Goal: Task Accomplishment & Management: Manage account settings

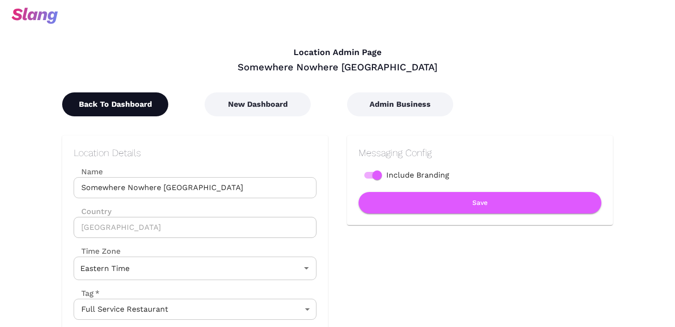
click at [129, 107] on button "Back To Dashboard" at bounding box center [115, 104] width 106 height 24
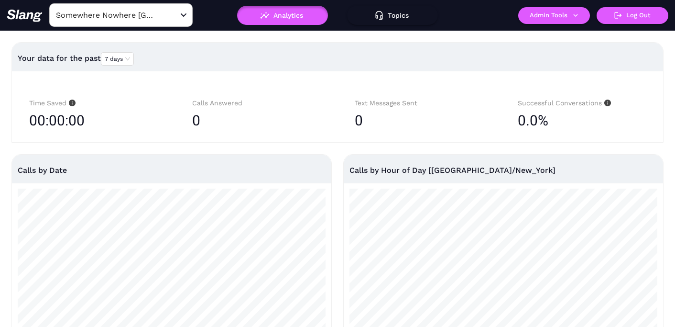
click at [136, 14] on input "Somewhere Nowhere [GEOGRAPHIC_DATA]" at bounding box center [106, 15] width 105 height 15
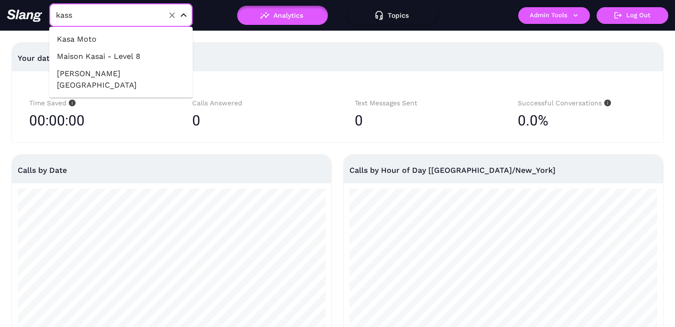
type input "[PERSON_NAME]"
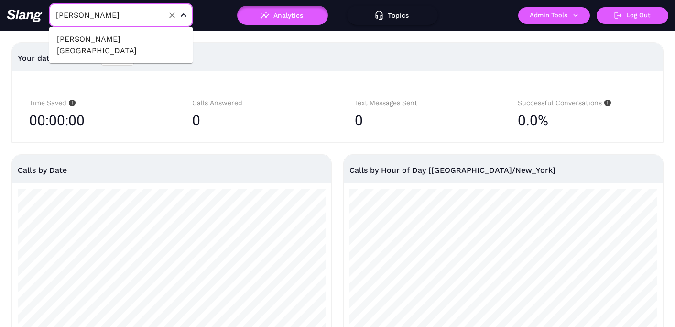
click at [149, 33] on li "[PERSON_NAME][GEOGRAPHIC_DATA]" at bounding box center [120, 45] width 143 height 29
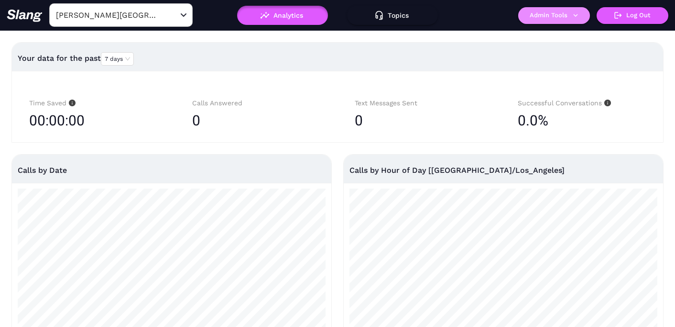
click at [557, 16] on button "Admin Tools" at bounding box center [554, 15] width 72 height 17
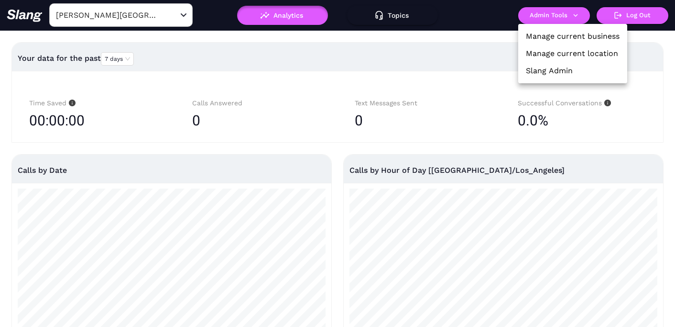
click at [557, 50] on link "Manage current location" at bounding box center [572, 53] width 92 height 11
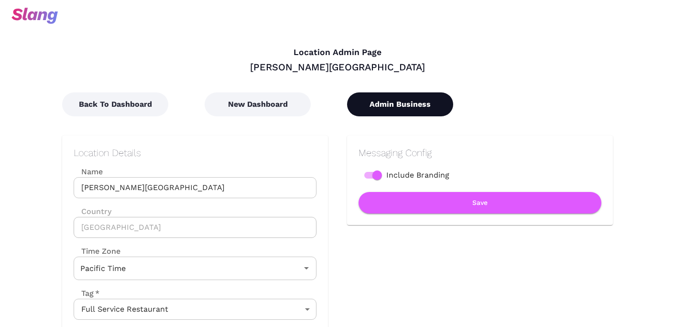
click at [404, 108] on button "Admin Business" at bounding box center [400, 104] width 106 height 24
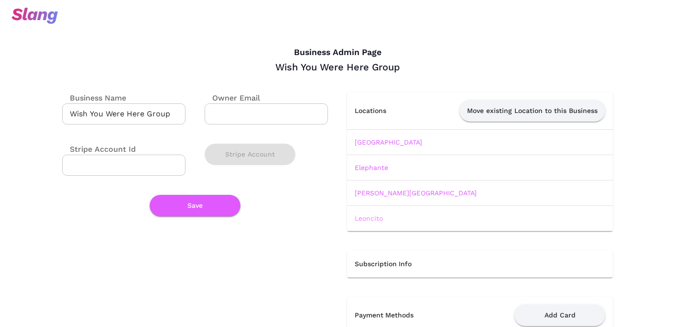
click at [368, 217] on link "Leoncito" at bounding box center [369, 218] width 28 height 8
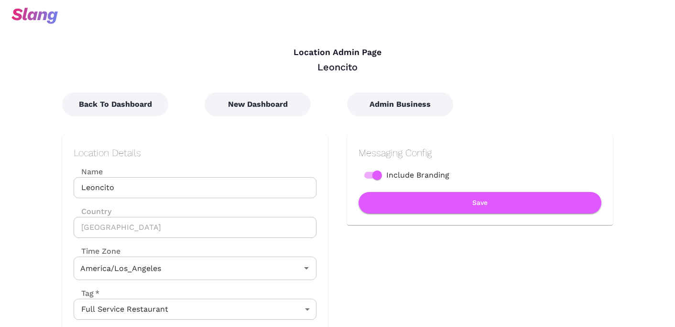
type input "Pacific Time"
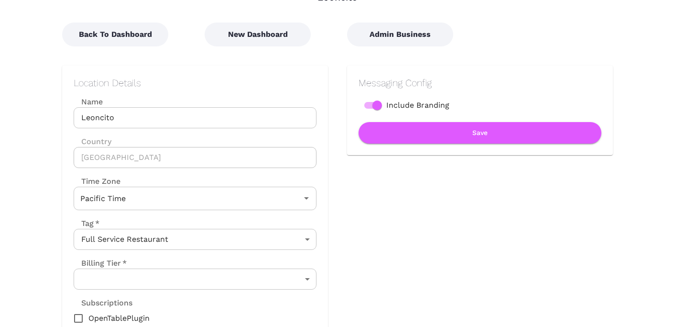
scroll to position [77, 0]
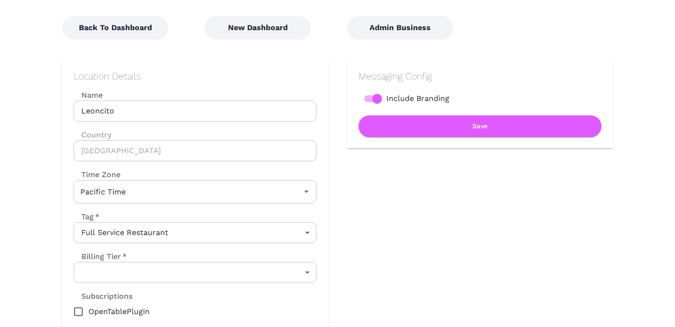
click at [185, 250] on body "Location Admin Page Leoncito Back To Dashboard New Dashboard Admin Business Loc…" at bounding box center [337, 86] width 675 height 327
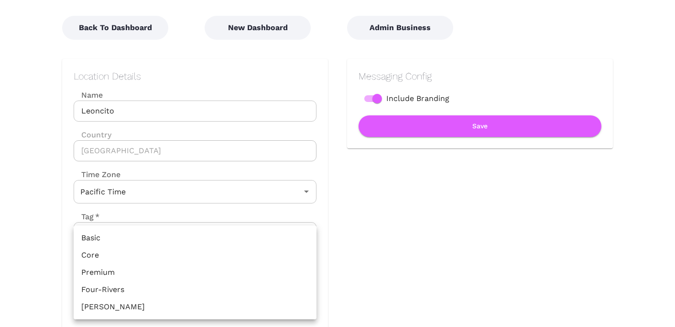
click at [154, 276] on li "Premium" at bounding box center [195, 272] width 243 height 17
type input "Premium"
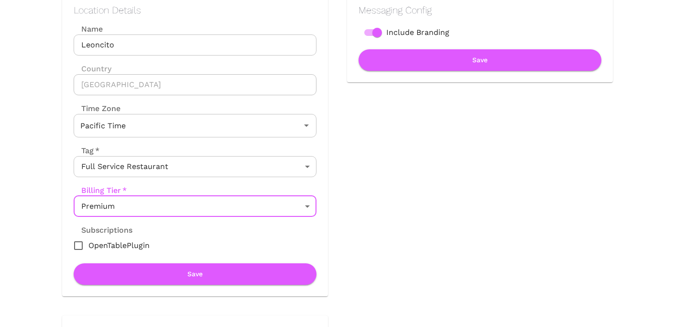
scroll to position [185, 0]
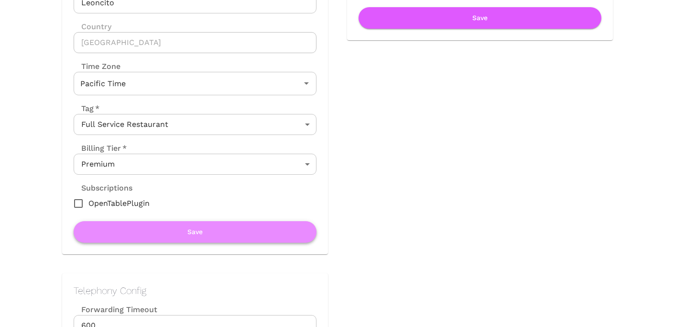
click at [179, 234] on button "Save" at bounding box center [195, 232] width 243 height 22
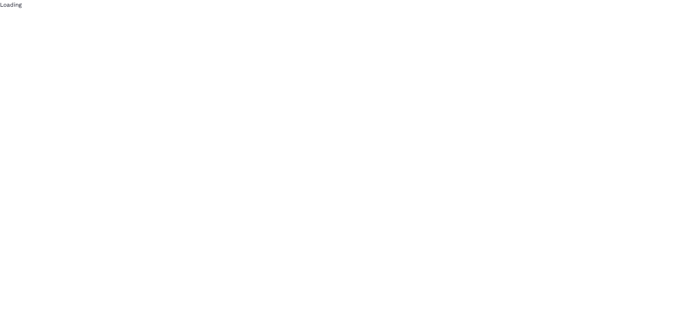
scroll to position [0, 0]
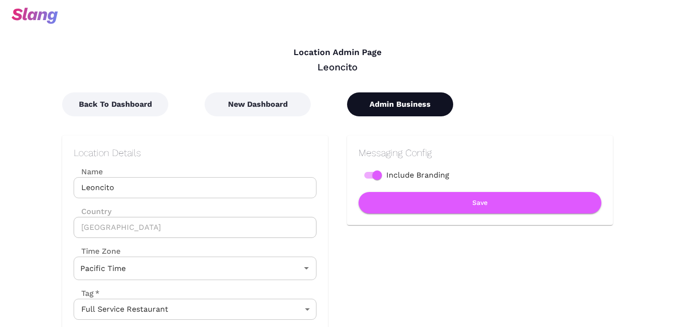
click at [382, 107] on button "Admin Business" at bounding box center [400, 104] width 106 height 24
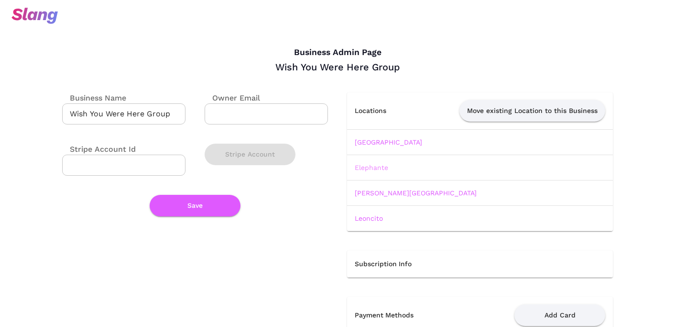
click at [371, 167] on link "Elephante" at bounding box center [371, 168] width 33 height 8
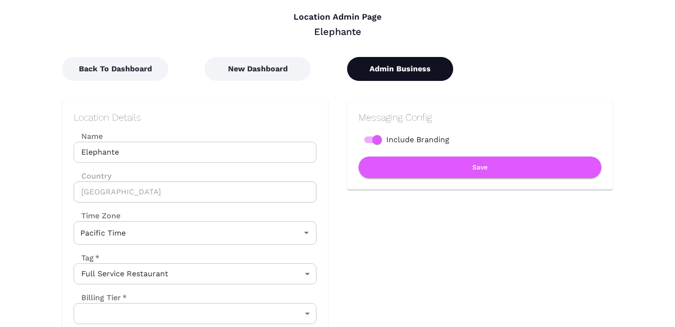
scroll to position [22, 0]
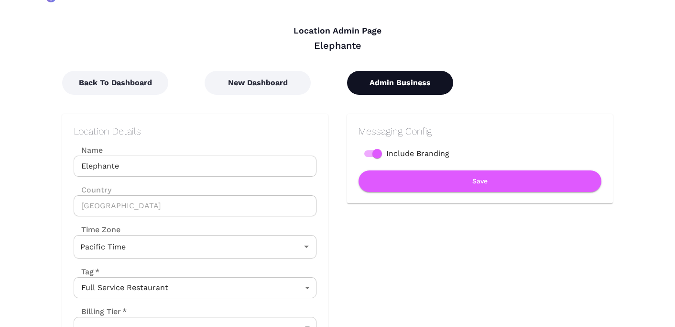
click at [395, 73] on button "Admin Business" at bounding box center [400, 83] width 106 height 24
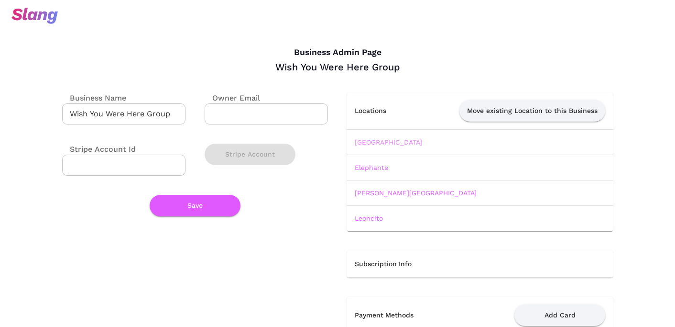
click at [374, 142] on link "Belles Beach House" at bounding box center [388, 142] width 67 height 8
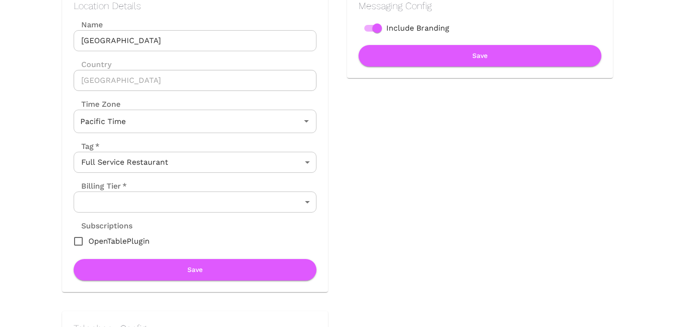
scroll to position [48, 0]
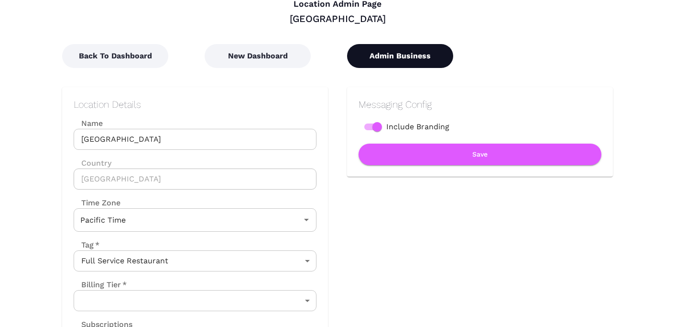
click at [401, 46] on button "Admin Business" at bounding box center [400, 56] width 106 height 24
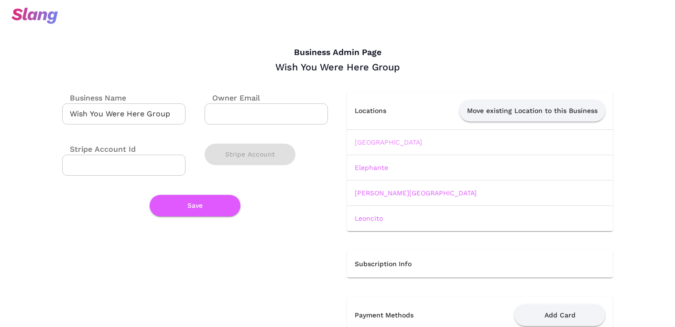
click at [383, 142] on link "Belles Beach House" at bounding box center [388, 142] width 67 height 8
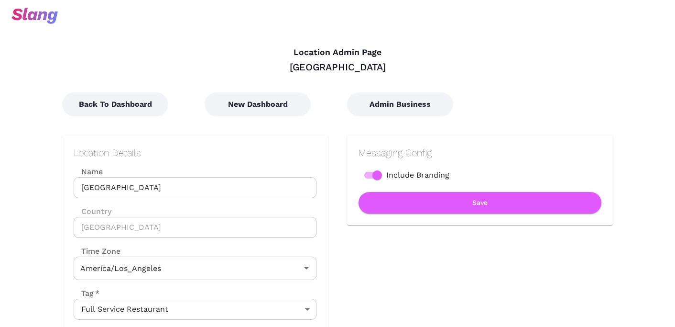
type input "Pacific Time"
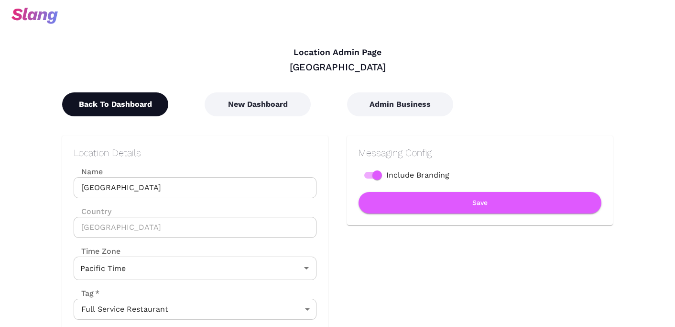
click at [103, 103] on button "Back To Dashboard" at bounding box center [115, 104] width 106 height 24
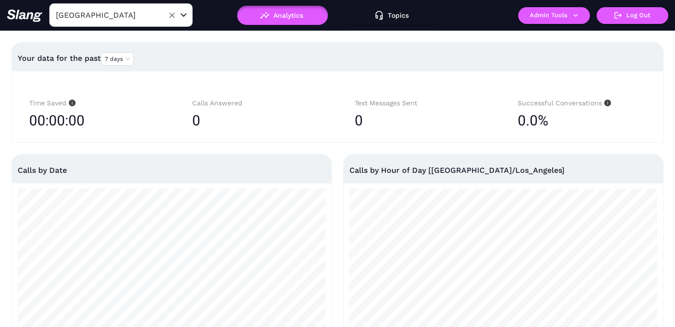
click at [136, 21] on input "Belles Beach House" at bounding box center [106, 15] width 105 height 15
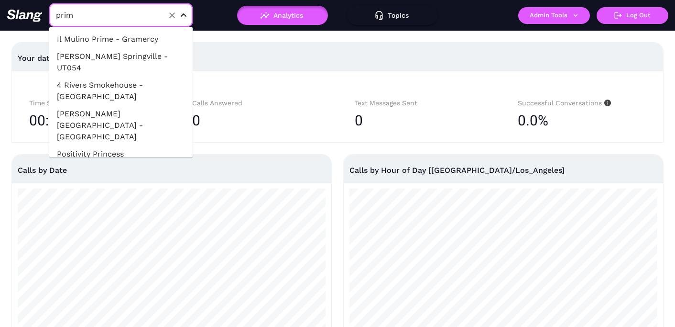
type input "primo"
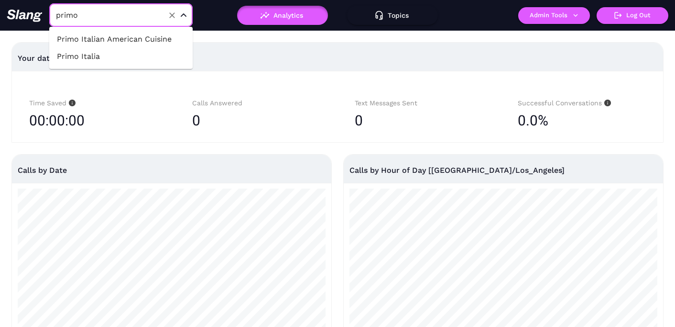
click at [140, 38] on li "Primo Italian American Cuisine" at bounding box center [120, 39] width 143 height 17
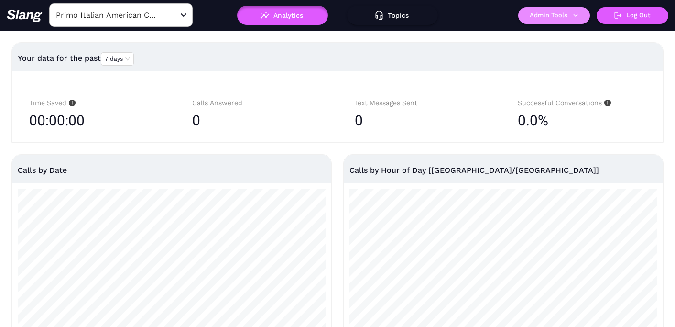
click at [557, 19] on button "Admin Tools" at bounding box center [554, 15] width 72 height 17
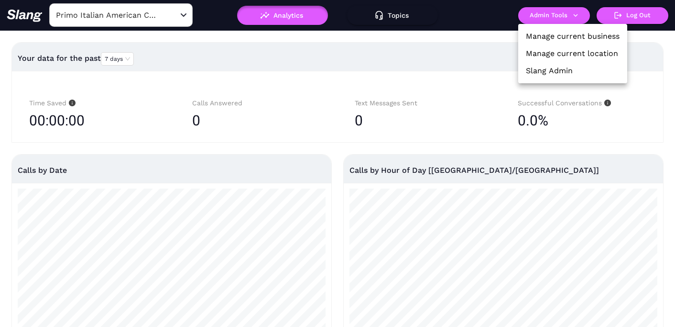
click at [551, 52] on link "Manage current location" at bounding box center [572, 53] width 92 height 11
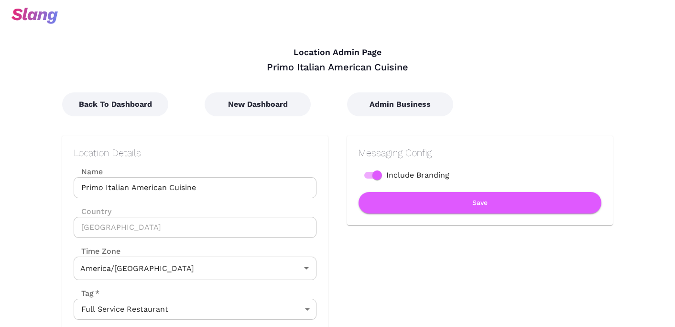
type input "Central Time"
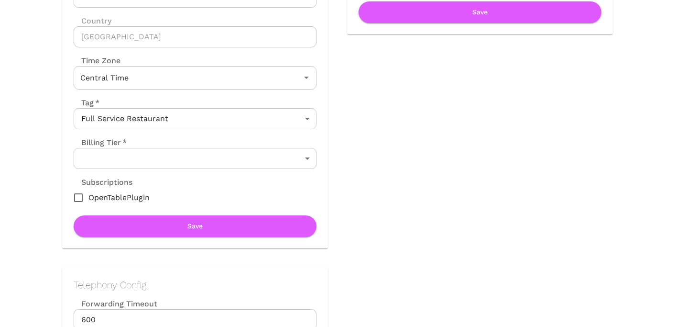
scroll to position [187, 0]
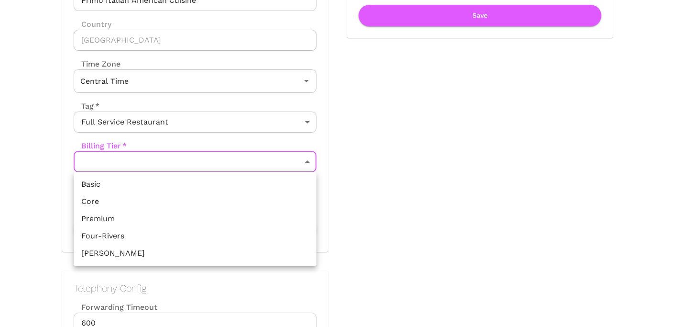
click at [173, 217] on li "Premium" at bounding box center [195, 218] width 243 height 17
type input "Premium"
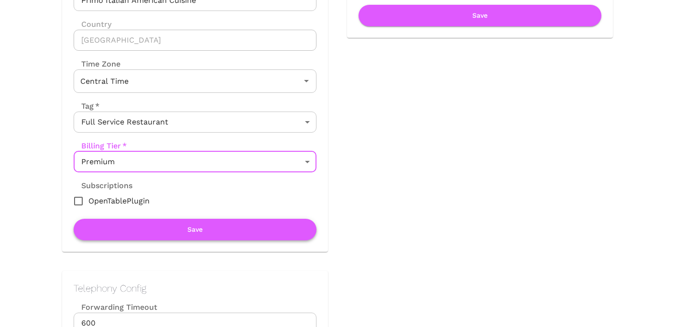
click at [200, 229] on button "Save" at bounding box center [195, 230] width 243 height 22
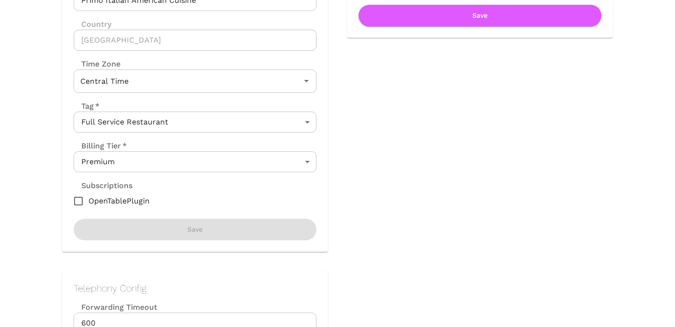
scroll to position [0, 0]
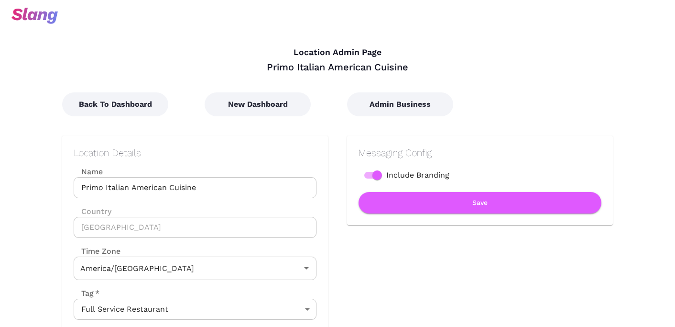
type input "Central Time"
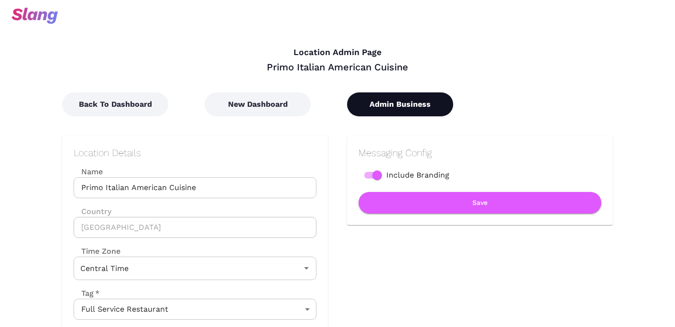
click at [400, 104] on button "Admin Business" at bounding box center [400, 104] width 106 height 24
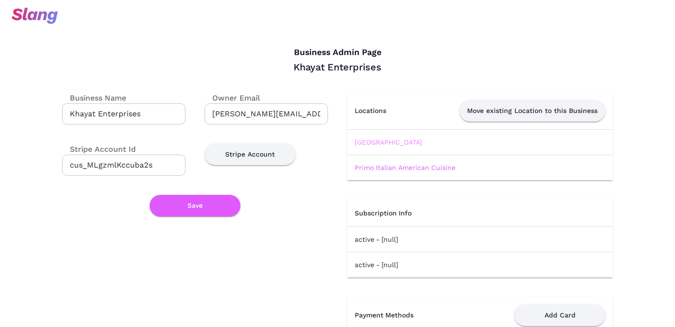
click at [375, 139] on link "Lakehouse Lake Villa" at bounding box center [388, 142] width 67 height 8
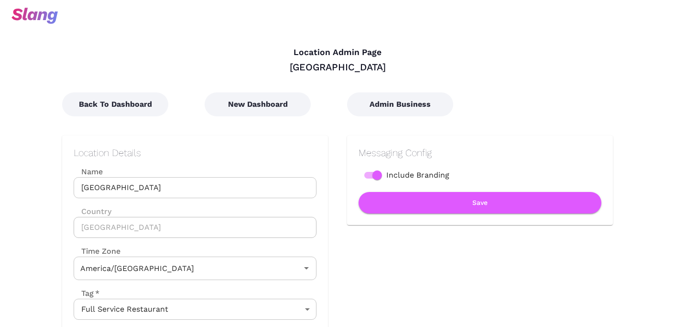
type input "Central Time"
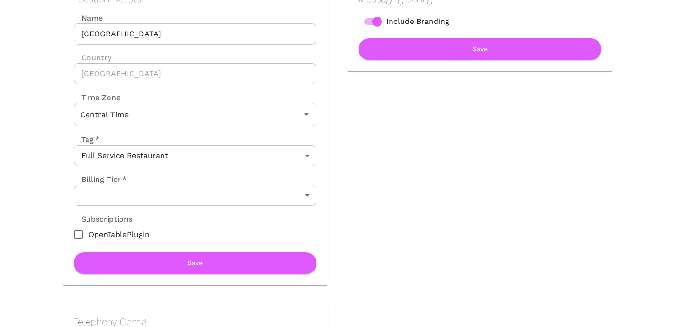
scroll to position [180, 0]
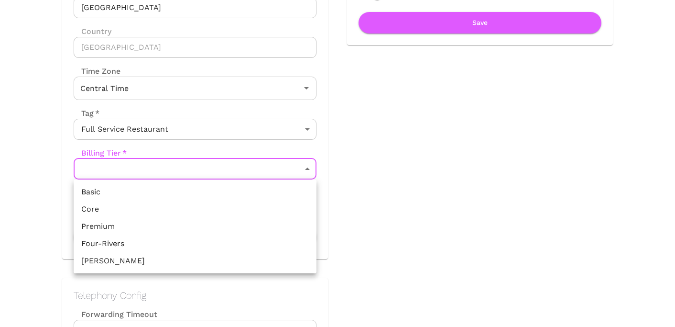
click at [170, 228] on li "Premium" at bounding box center [195, 226] width 243 height 17
type input "Premium"
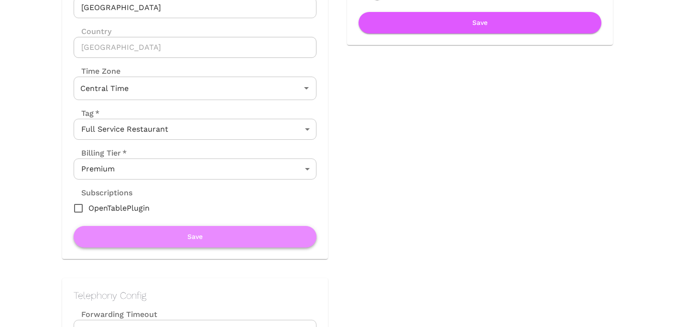
click at [180, 240] on button "Save" at bounding box center [195, 237] width 243 height 22
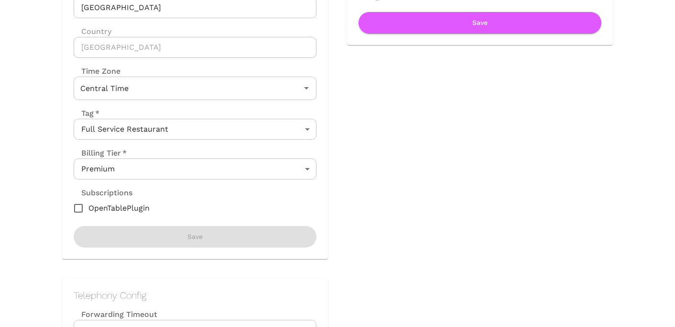
scroll to position [0, 0]
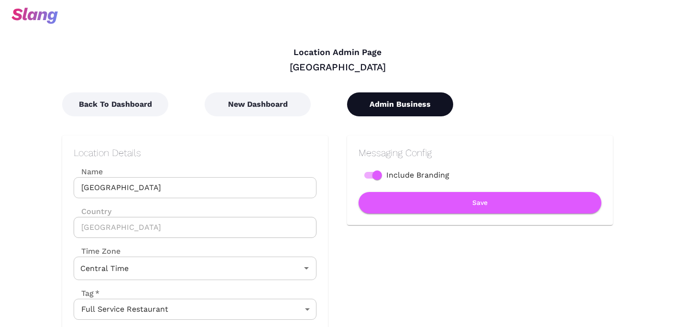
click at [395, 100] on button "Admin Business" at bounding box center [400, 104] width 106 height 24
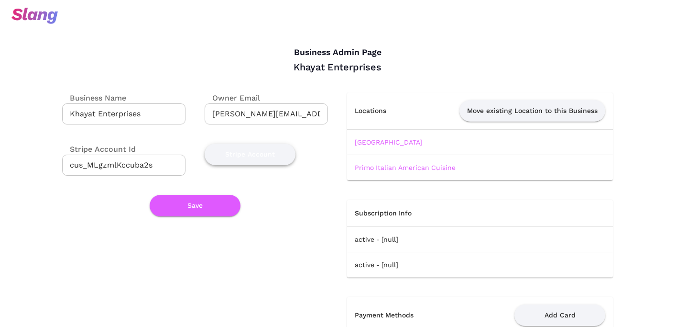
click at [237, 156] on button "Stripe Account" at bounding box center [250, 154] width 91 height 22
click at [393, 143] on link "Lakehouse Lake Villa" at bounding box center [388, 142] width 67 height 8
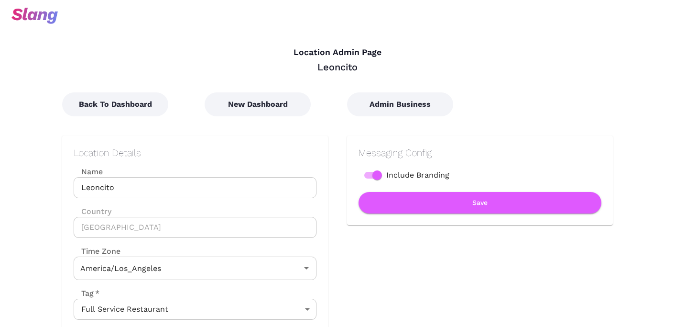
type input "Pacific Time"
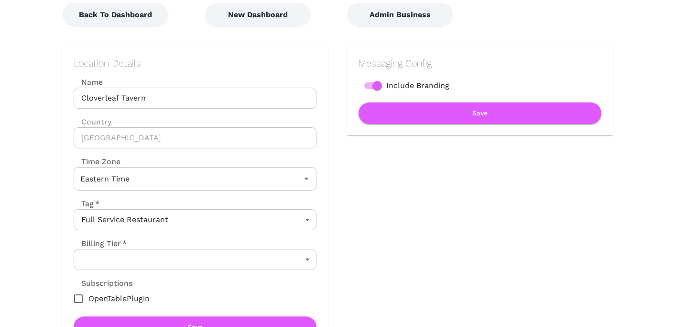
scroll to position [133, 0]
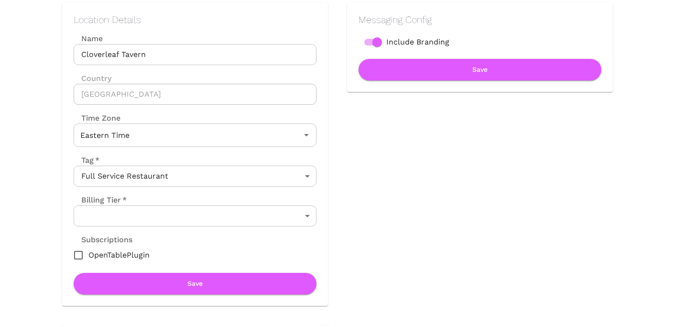
click at [287, 194] on body "Location Admin Page Cloverleaf Tavern Back To Dashboard New Dashboard Admin Bus…" at bounding box center [337, 30] width 675 height 327
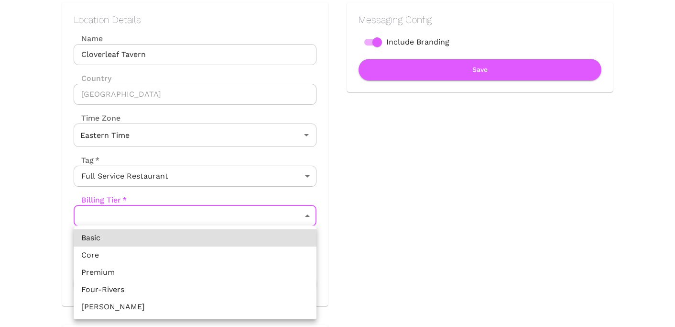
click at [209, 273] on li "Premium" at bounding box center [195, 272] width 243 height 17
type input "Premium"
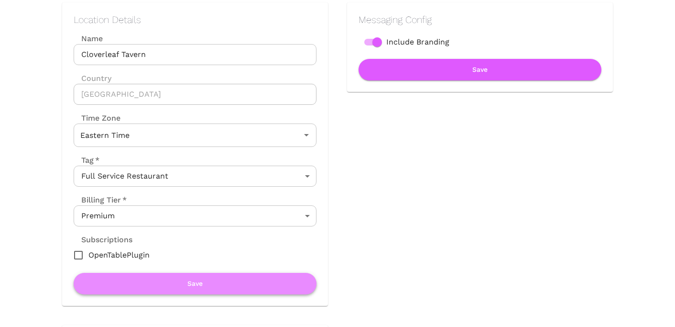
click at [209, 280] on button "Save" at bounding box center [195, 284] width 243 height 22
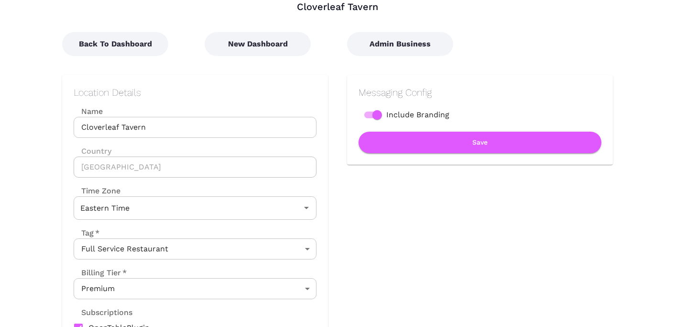
scroll to position [16, 0]
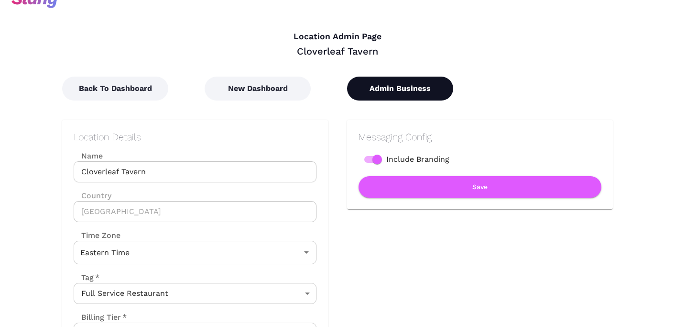
click at [411, 84] on button "Admin Business" at bounding box center [400, 89] width 106 height 24
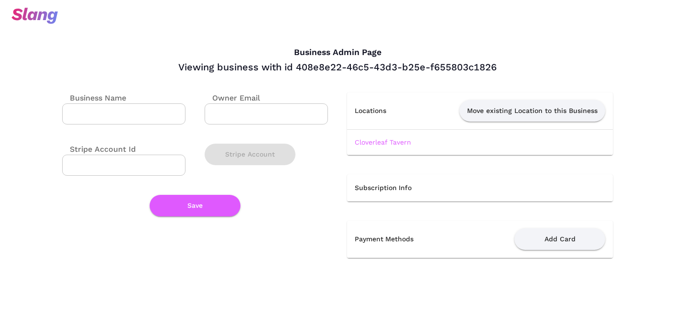
click at [161, 110] on input "Business Name" at bounding box center [123, 113] width 123 height 21
type input "Cloverleaf Tavern"
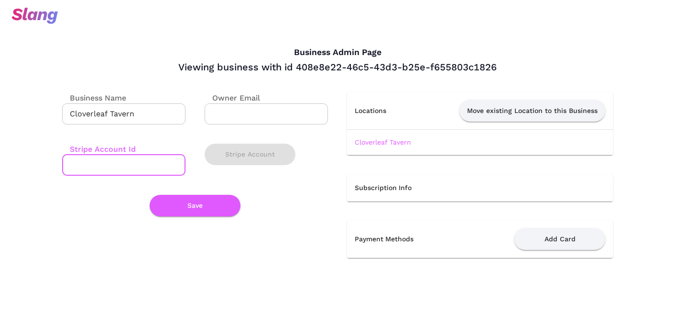
click at [151, 159] on input "Stripe Account Id" at bounding box center [123, 164] width 123 height 21
paste input "cus_MOaAzzkCcKel3D"
type input "cus_MOaAzzkCcKel3D"
click at [281, 111] on input "Owner Email" at bounding box center [266, 113] width 123 height 21
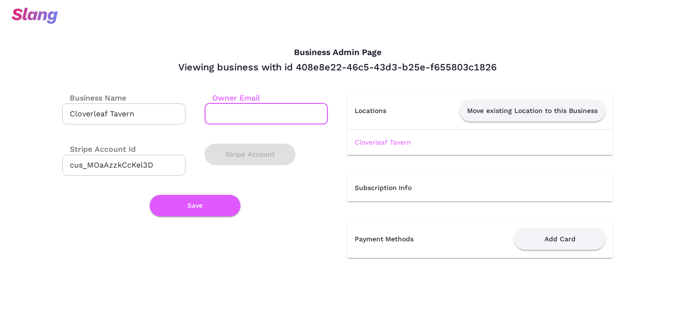
paste input "rjdorchak@aol.com"
type input "rjdorchak@aol.com"
click at [195, 215] on button "Save" at bounding box center [195, 206] width 91 height 22
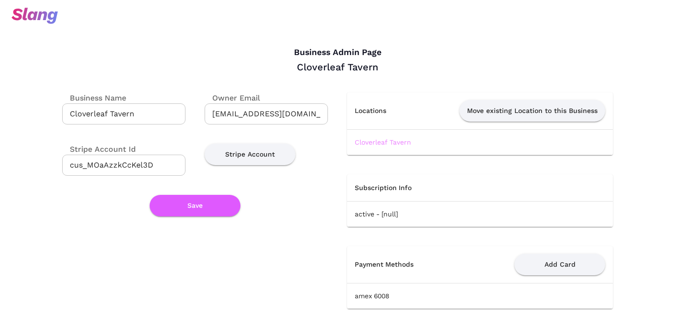
click at [380, 143] on link "Cloverleaf Tavern" at bounding box center [383, 142] width 56 height 8
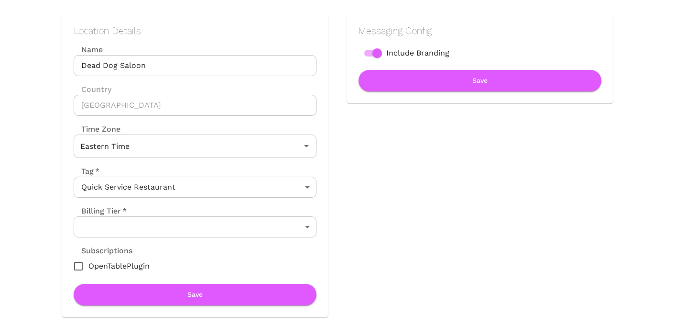
scroll to position [154, 0]
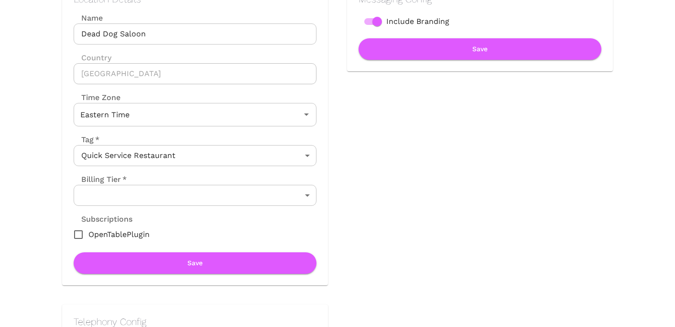
click at [216, 173] on body "Location Admin Page Dead Dog Saloon Back To Dashboard New Dashboard Admin Busin…" at bounding box center [337, 9] width 675 height 327
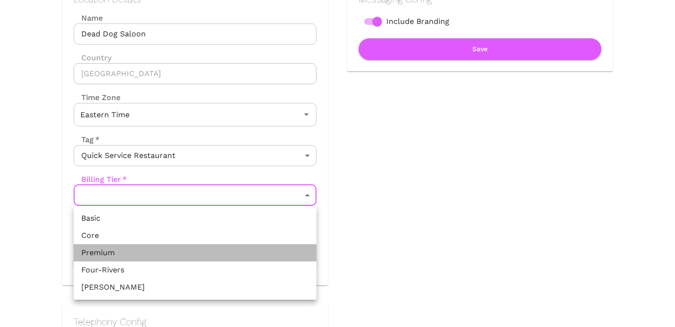
click at [197, 249] on li "Premium" at bounding box center [195, 252] width 243 height 17
type input "Premium"
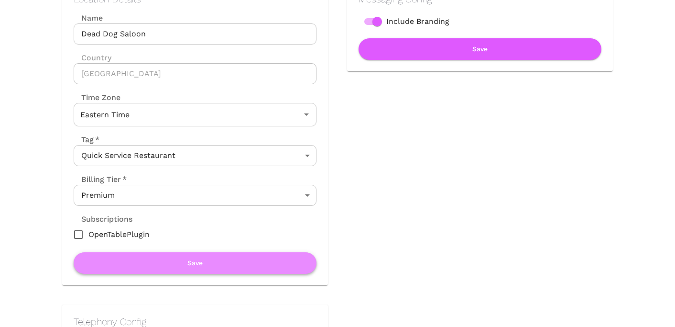
click at [196, 261] on button "Save" at bounding box center [195, 263] width 243 height 22
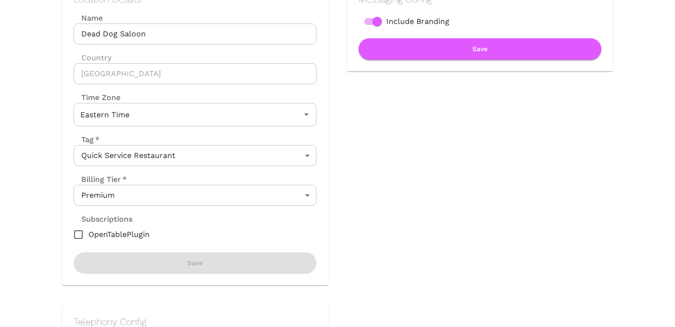
scroll to position [0, 0]
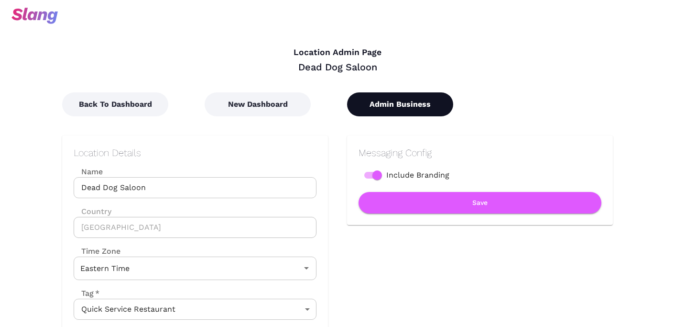
click at [383, 105] on button "Admin Business" at bounding box center [400, 104] width 106 height 24
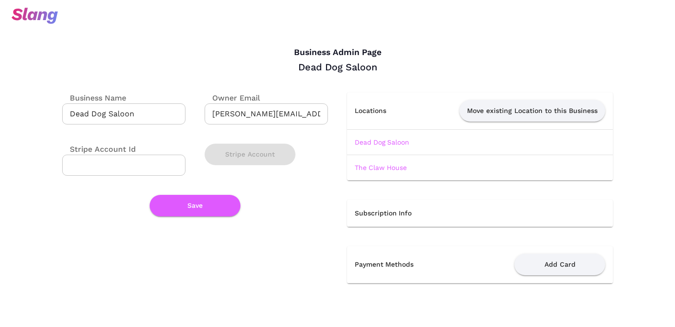
click at [151, 161] on input "Stripe Account Id" at bounding box center [123, 164] width 123 height 21
paste input "cus_OcoQfI94z85rbr"
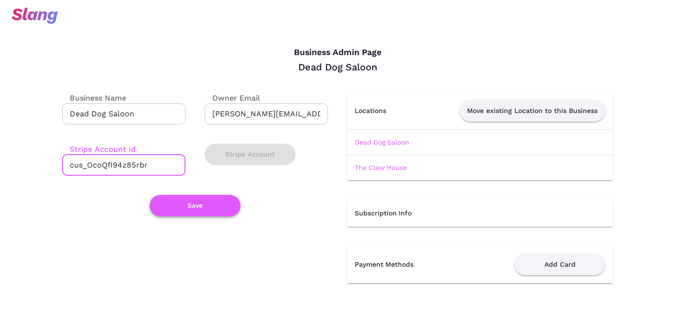
type input "cus_OcoQfI94z85rbr"
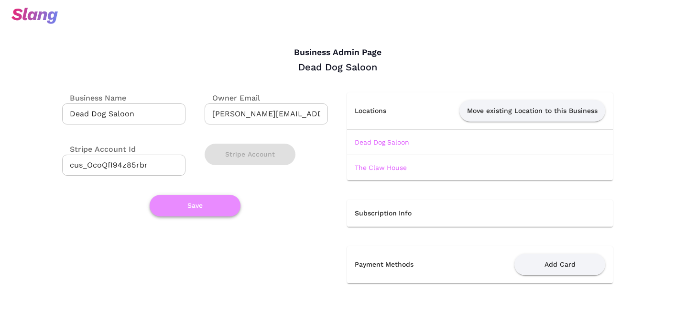
click at [194, 209] on button "Save" at bounding box center [195, 206] width 91 height 22
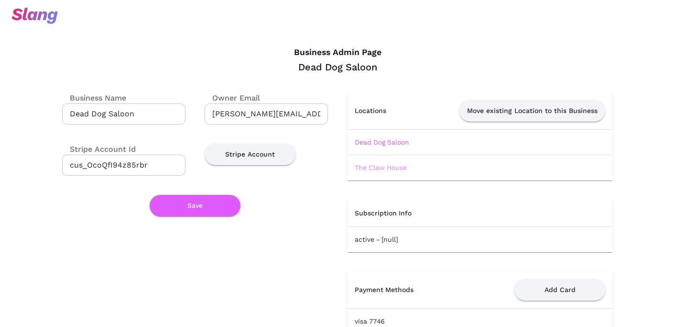
click at [372, 169] on link "The Claw House" at bounding box center [381, 168] width 52 height 8
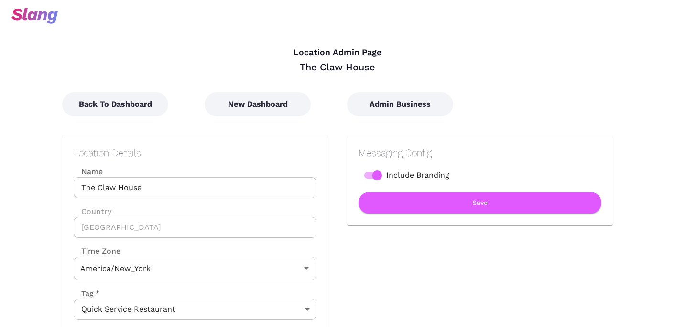
type input "Eastern Time"
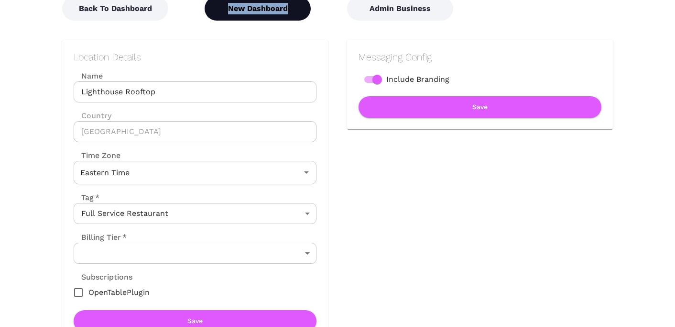
scroll to position [161, 0]
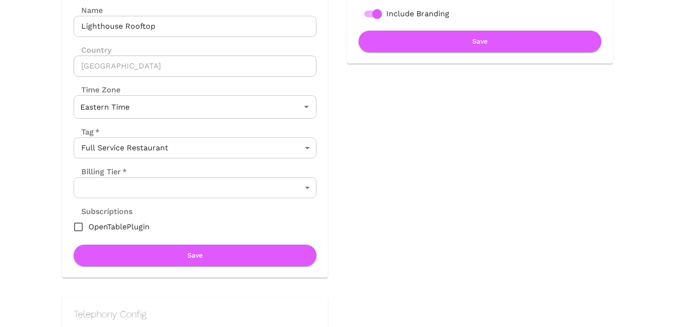
click at [214, 165] on body "Location Admin Page Lighthouse Rooftop Back To Dashboard New Dashboard Admin Bu…" at bounding box center [337, 2] width 675 height 327
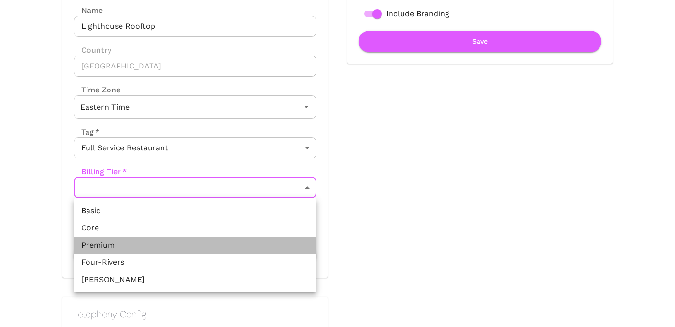
click at [181, 242] on li "Premium" at bounding box center [195, 244] width 243 height 17
type input "Premium"
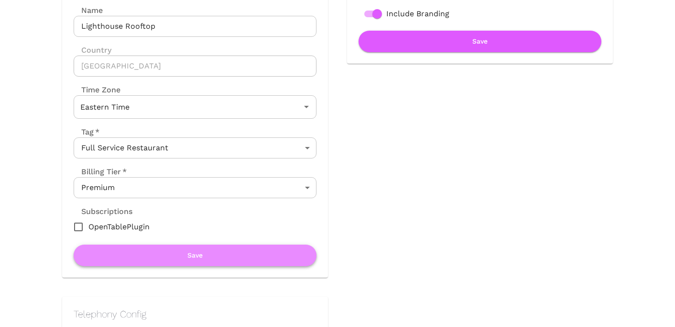
click at [187, 255] on button "Save" at bounding box center [195, 255] width 243 height 22
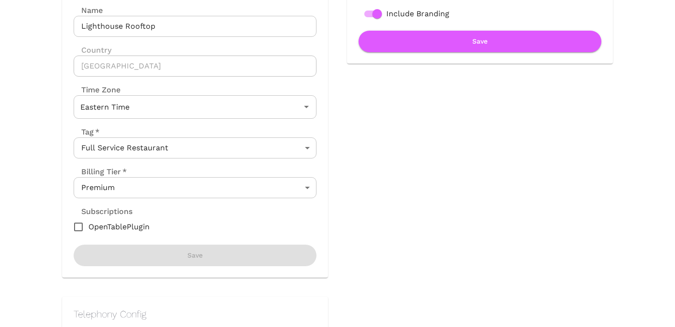
scroll to position [0, 0]
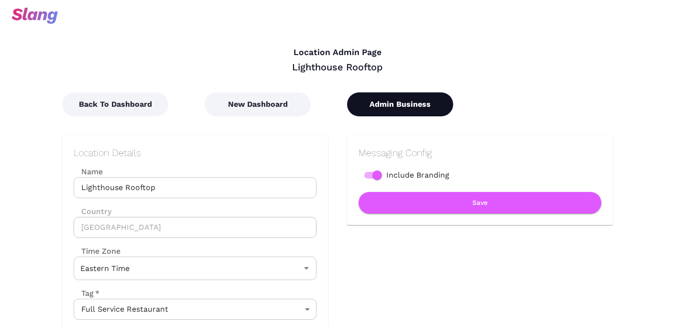
click at [402, 104] on button "Admin Business" at bounding box center [400, 104] width 106 height 24
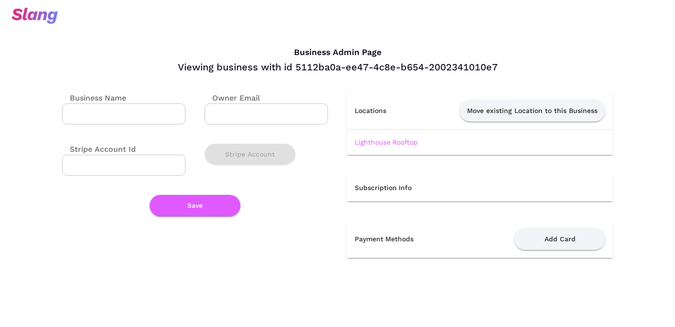
click at [167, 113] on input "Business Name" at bounding box center [123, 113] width 123 height 21
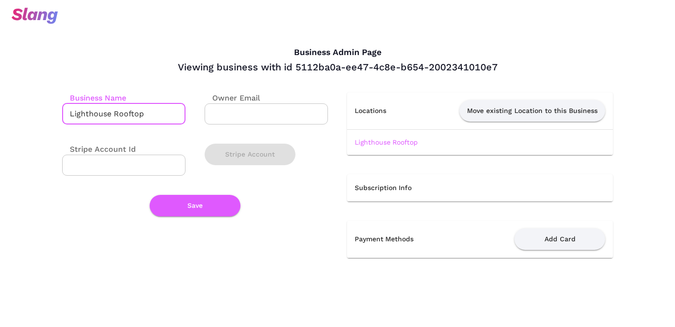
type input "Lighthouse Rooftop"
click at [142, 165] on input "Stripe Account Id" at bounding box center [123, 164] width 123 height 21
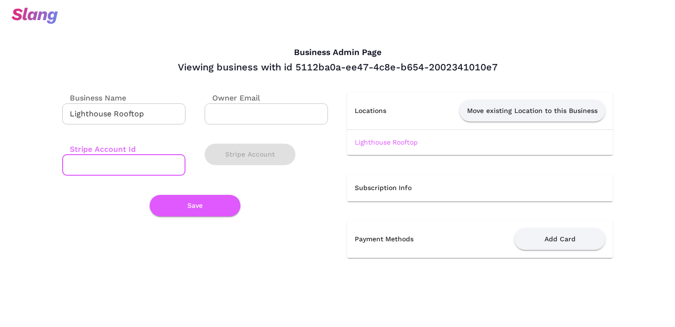
paste input "cus_PDB1rjHaS3prDf"
type input "cus_PDB1rjHaS3prDf"
click at [236, 117] on input "Owner Email" at bounding box center [266, 113] width 123 height 21
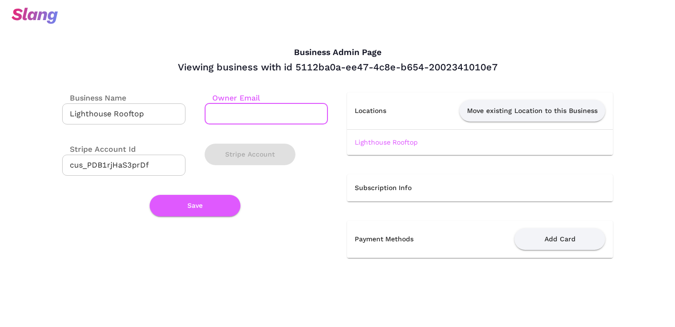
paste input "susy@lighthouserooftop.com"
type input "susy@lighthouserooftop.com"
click at [201, 206] on button "Save" at bounding box center [195, 206] width 91 height 22
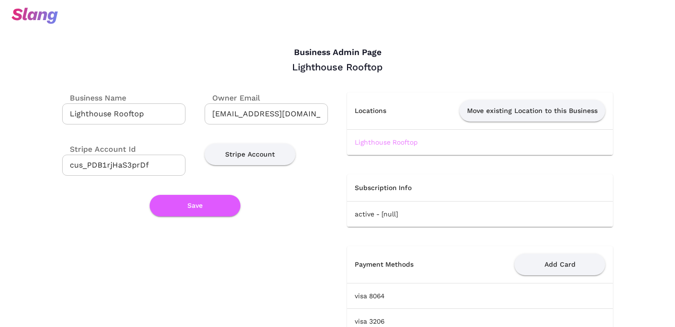
click at [369, 143] on link "Lighthouse Rooftop" at bounding box center [386, 142] width 63 height 8
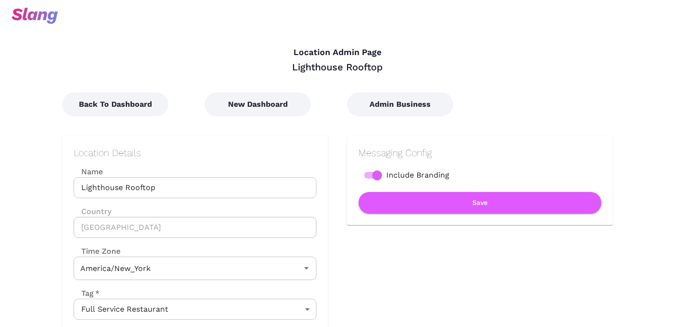
type input "Eastern Time"
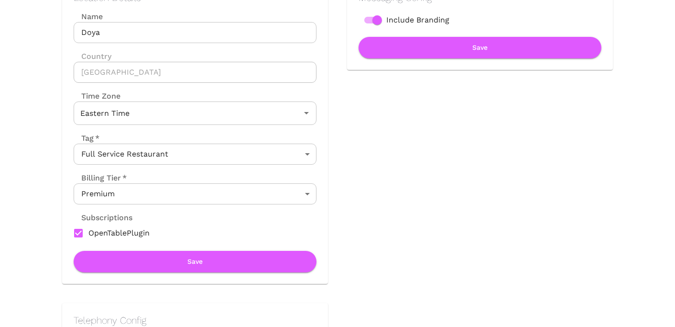
scroll to position [169, 0]
